Goal: Information Seeking & Learning: Learn about a topic

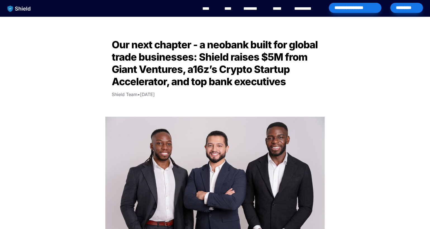
click at [256, 12] on link "********" at bounding box center [253, 8] width 20 height 7
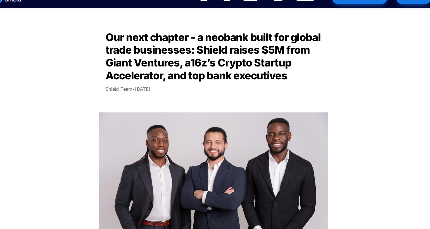
scroll to position [10, 0]
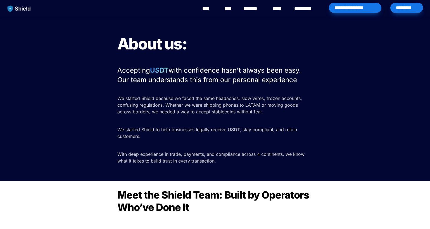
click at [229, 10] on link "****" at bounding box center [229, 8] width 10 height 7
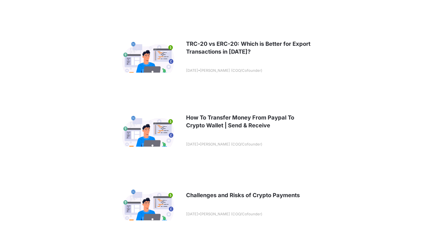
scroll to position [628, 0]
